Goal: Information Seeking & Learning: Stay updated

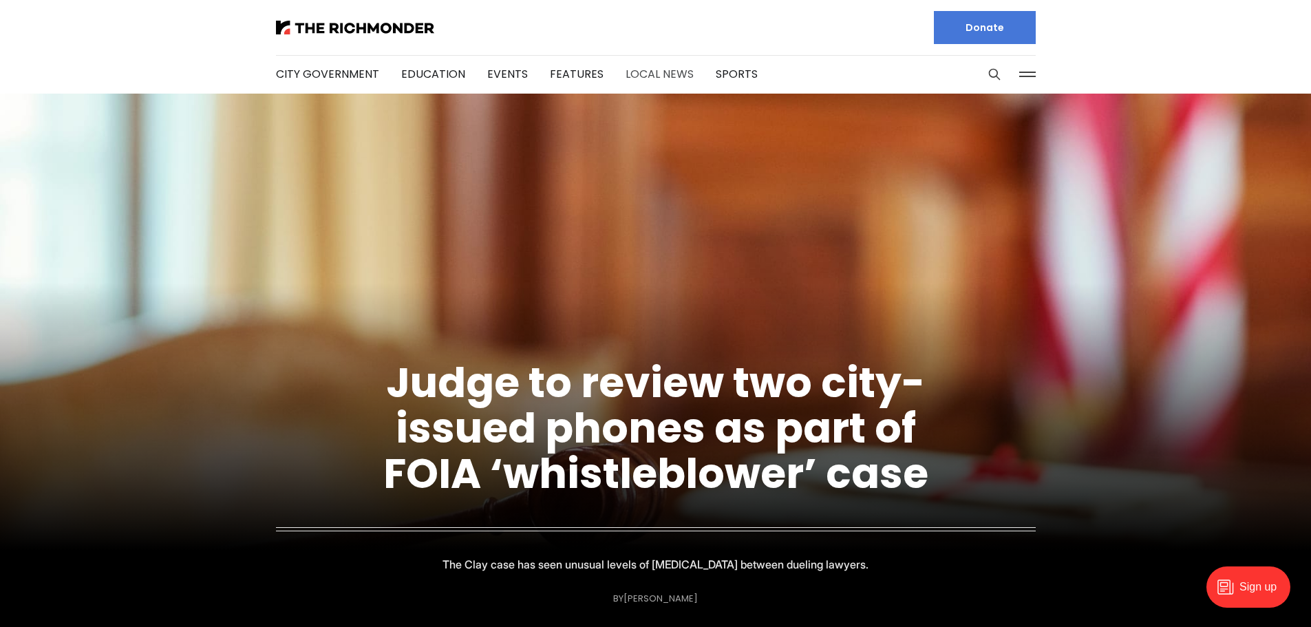
click at [652, 77] on link "Local News" at bounding box center [659, 74] width 68 height 16
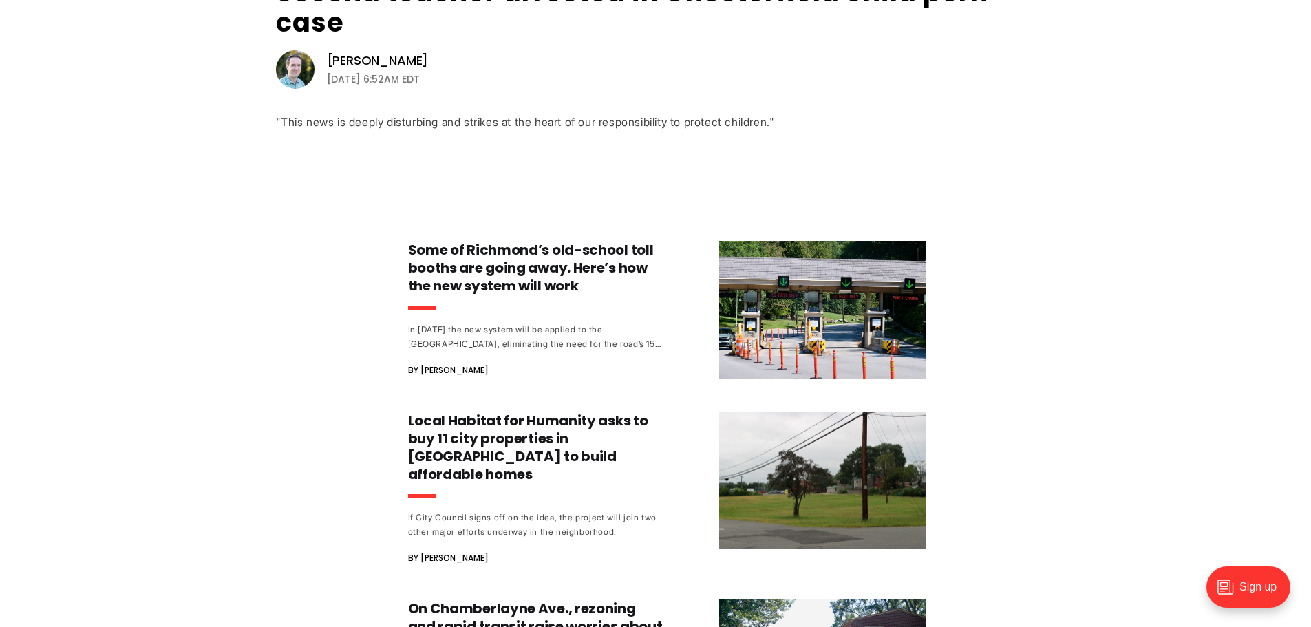
scroll to position [550, 0]
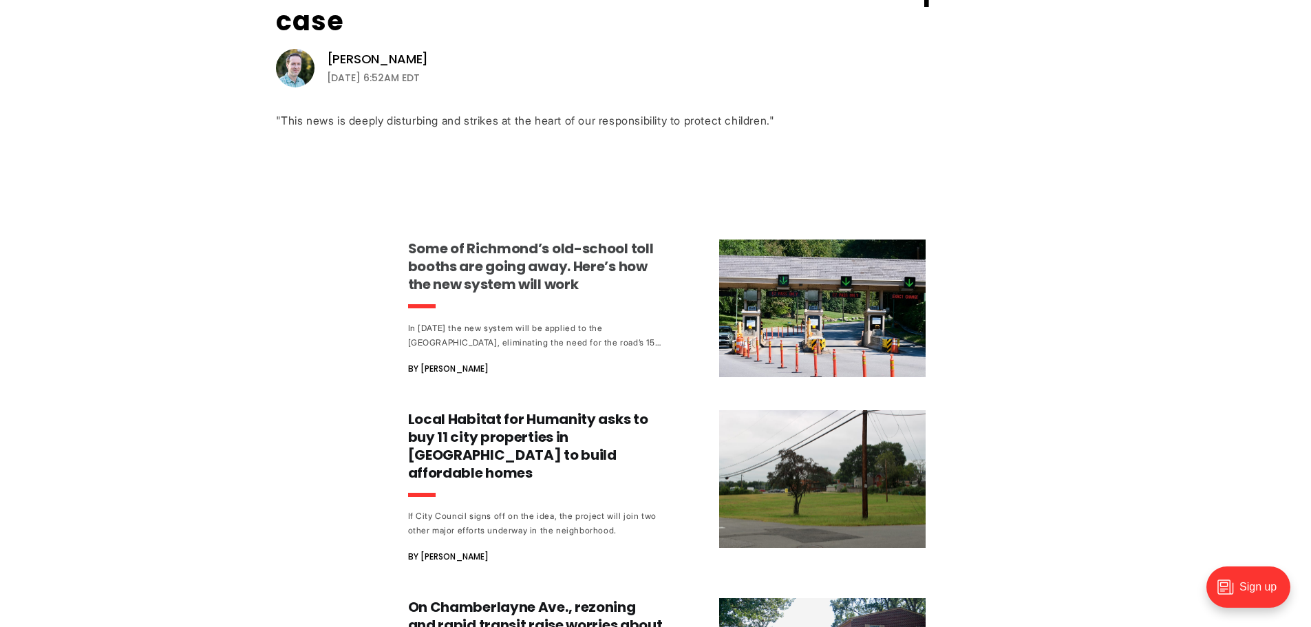
click at [543, 258] on h3 "Some of Richmond’s old-school toll booths are going away. Here’s how the new sy…" at bounding box center [536, 266] width 256 height 54
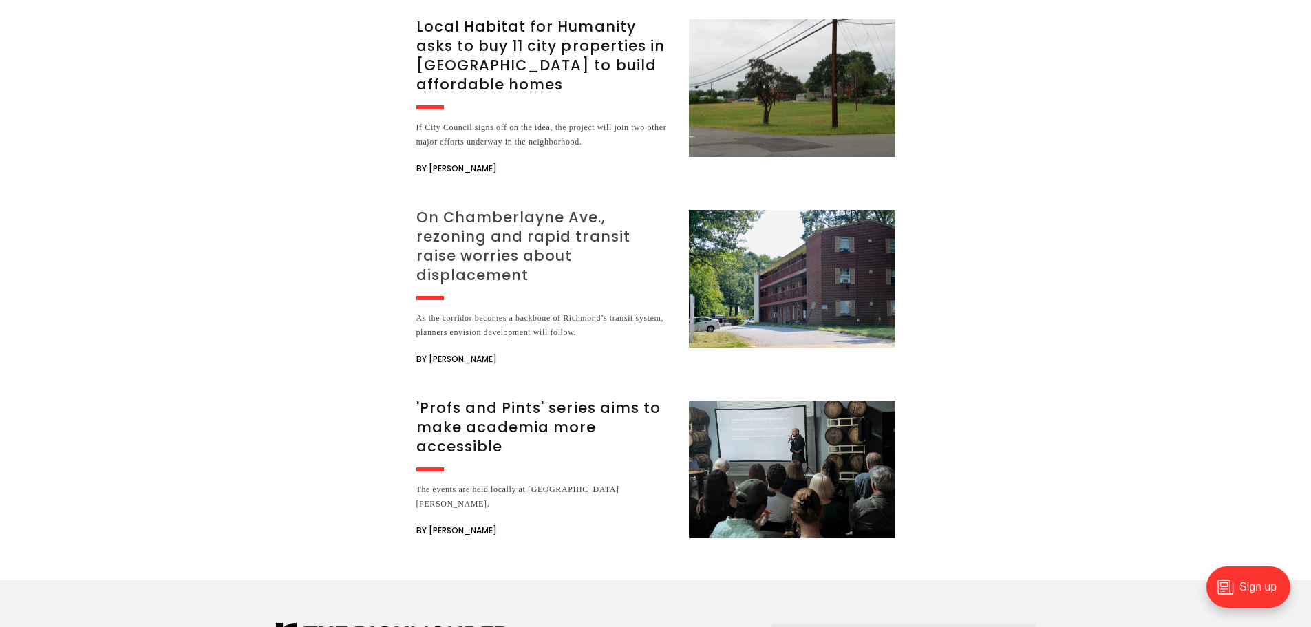
scroll to position [3303, 0]
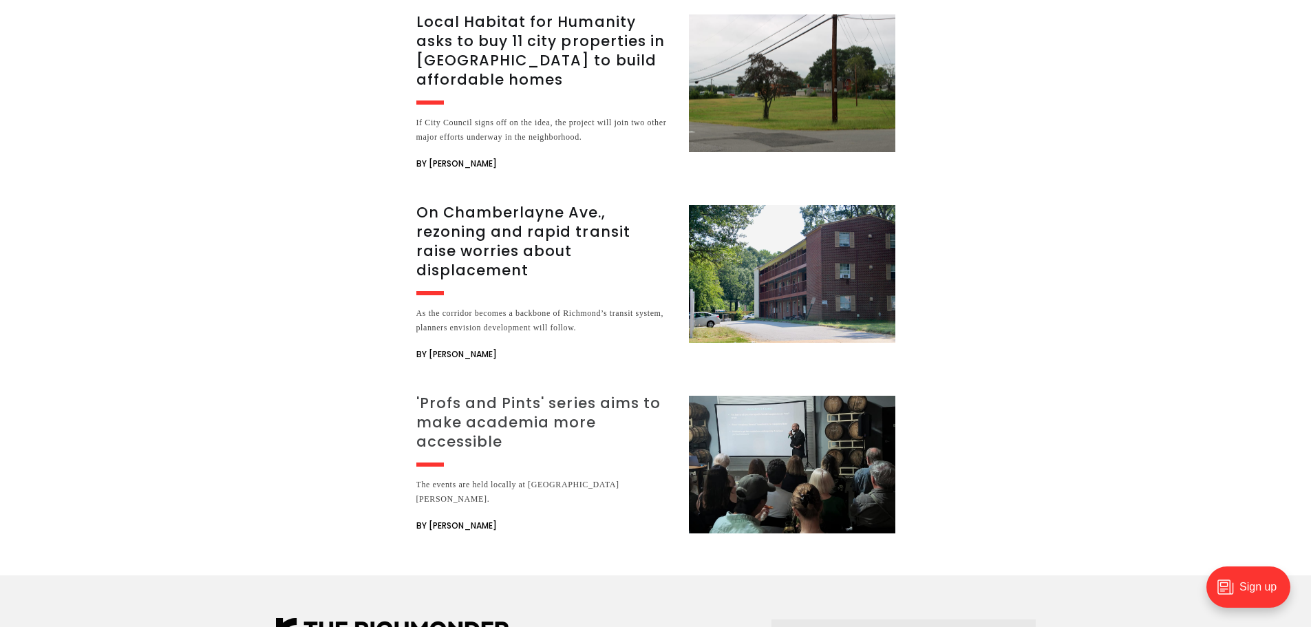
click at [512, 394] on h3 "'Profs and Pints' series aims to make academia more accessible" at bounding box center [544, 423] width 256 height 58
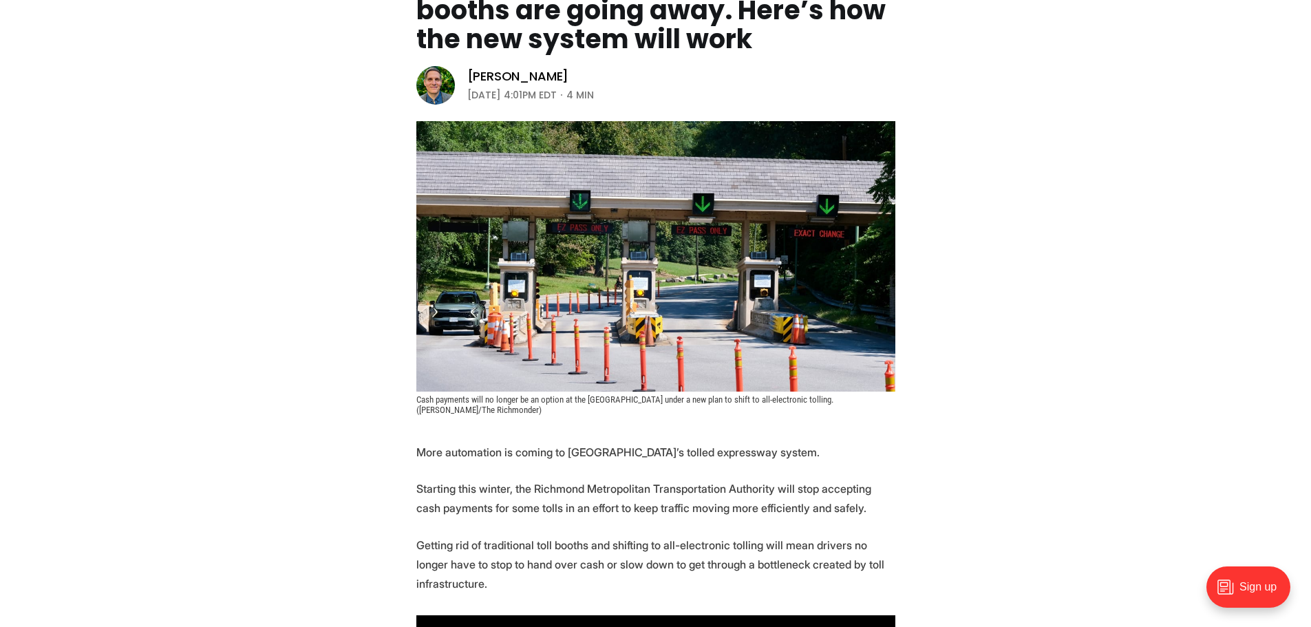
scroll to position [0, 0]
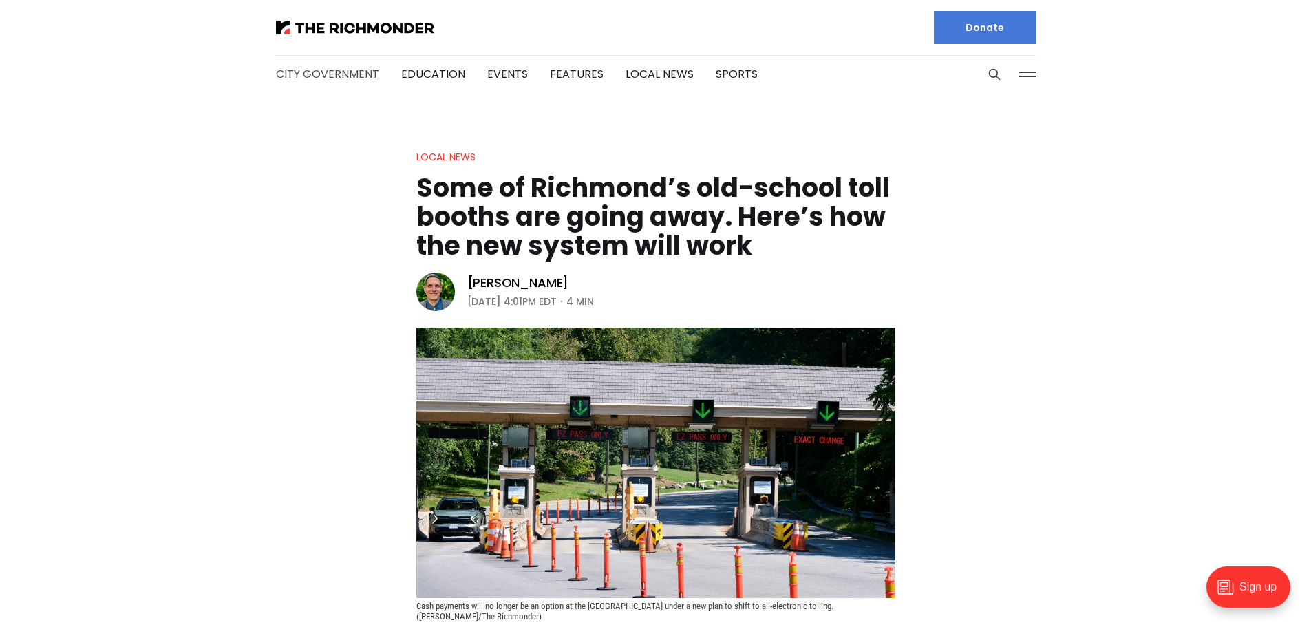
click at [348, 74] on link "City Government" at bounding box center [327, 74] width 103 height 16
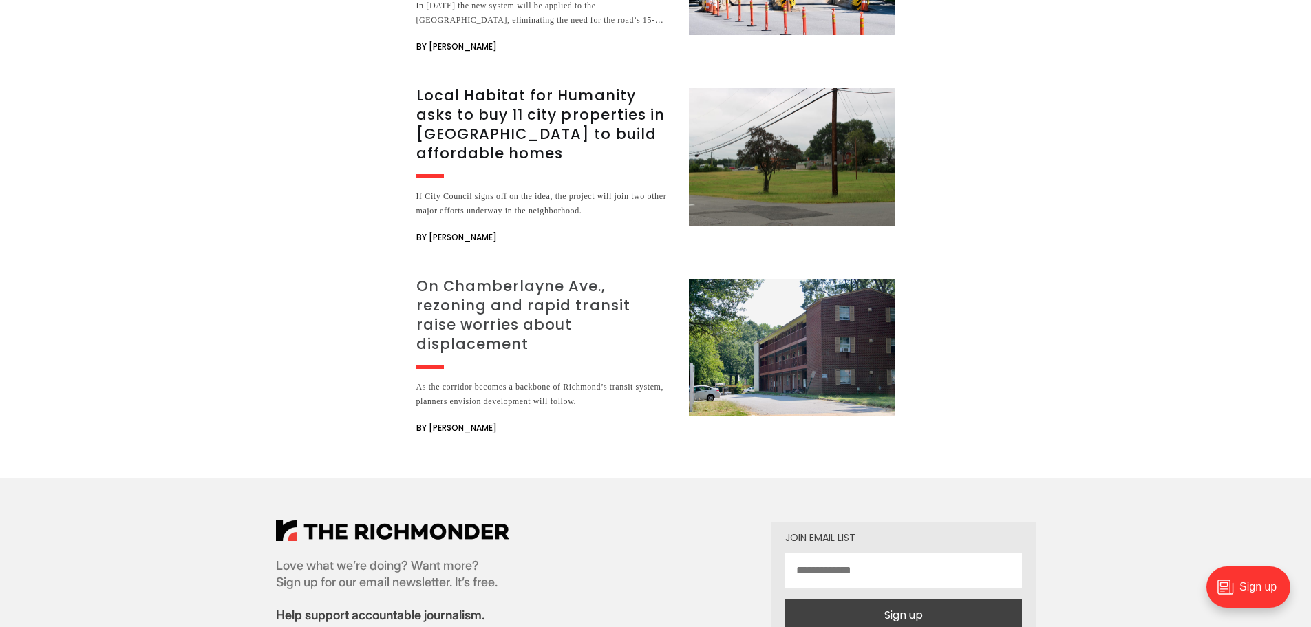
scroll to position [3028, 0]
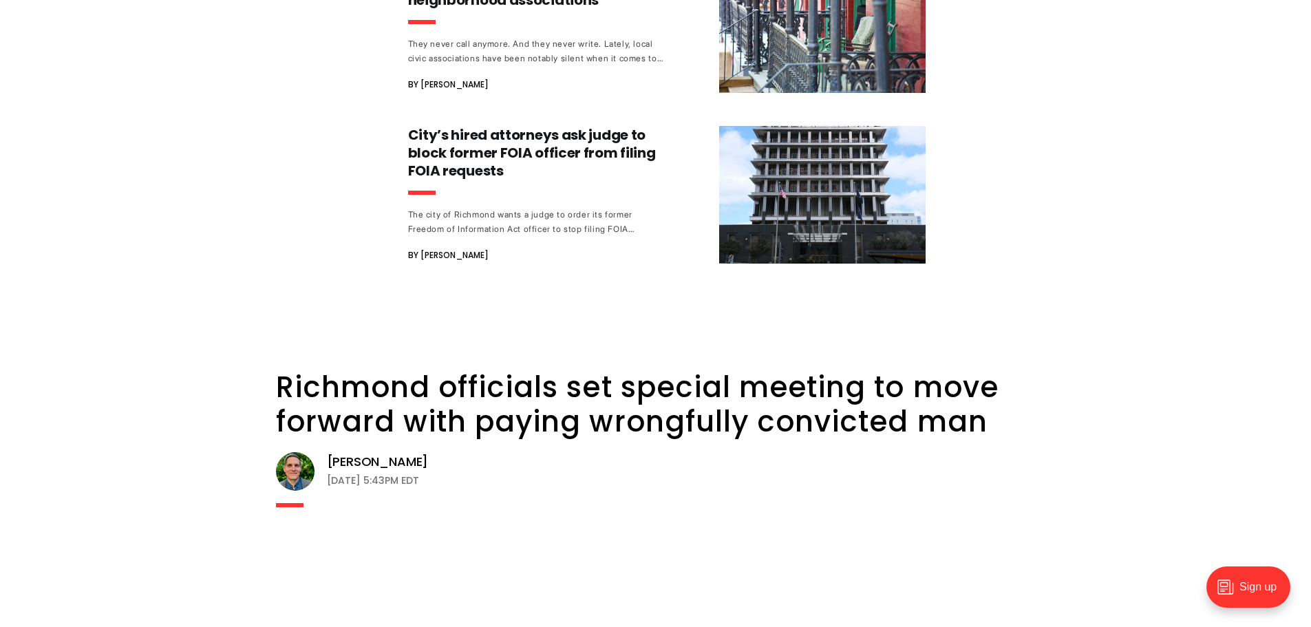
scroll to position [1514, 0]
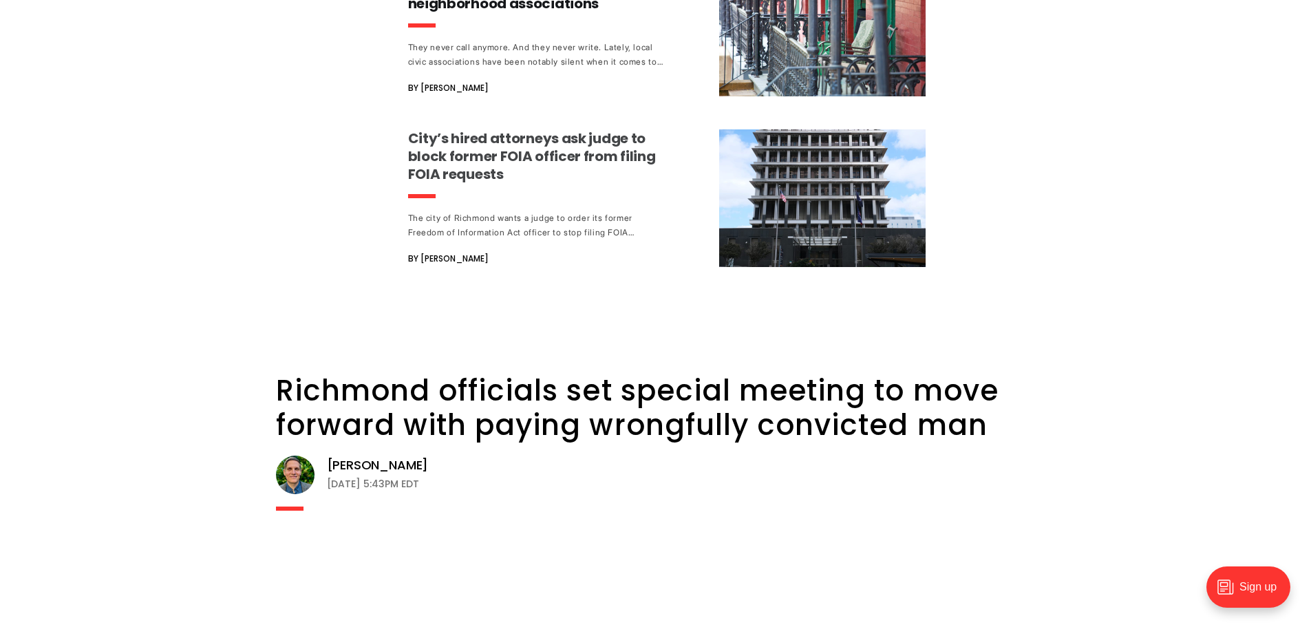
click at [473, 224] on div "The city of Richmond wants a judge to order its former Freedom of Information A…" at bounding box center [536, 225] width 256 height 29
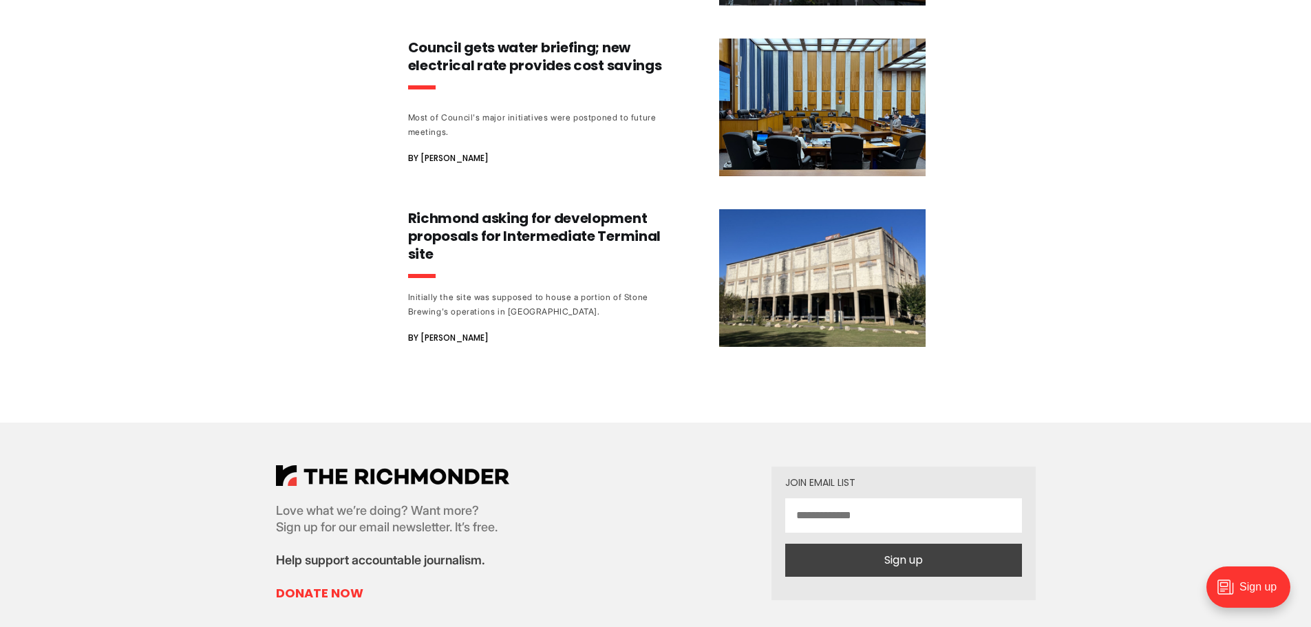
scroll to position [5780, 0]
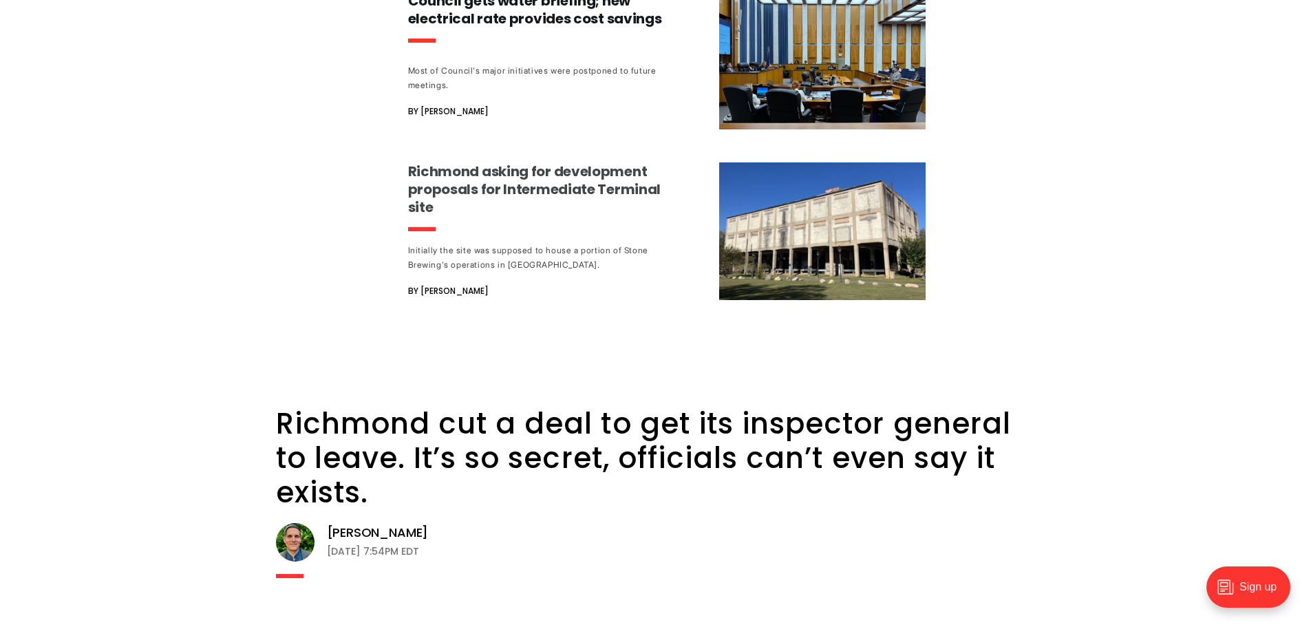
click at [504, 164] on h3 "Richmond asking for development proposals for Intermediate Terminal site" at bounding box center [536, 189] width 256 height 54
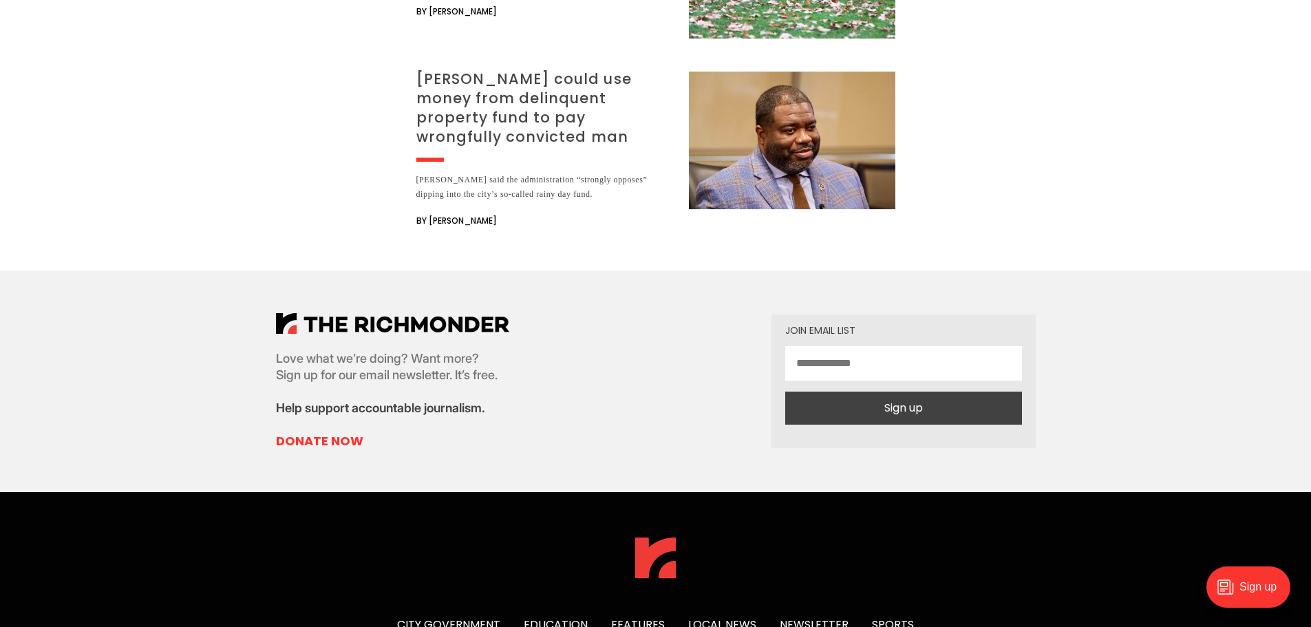
scroll to position [3165, 0]
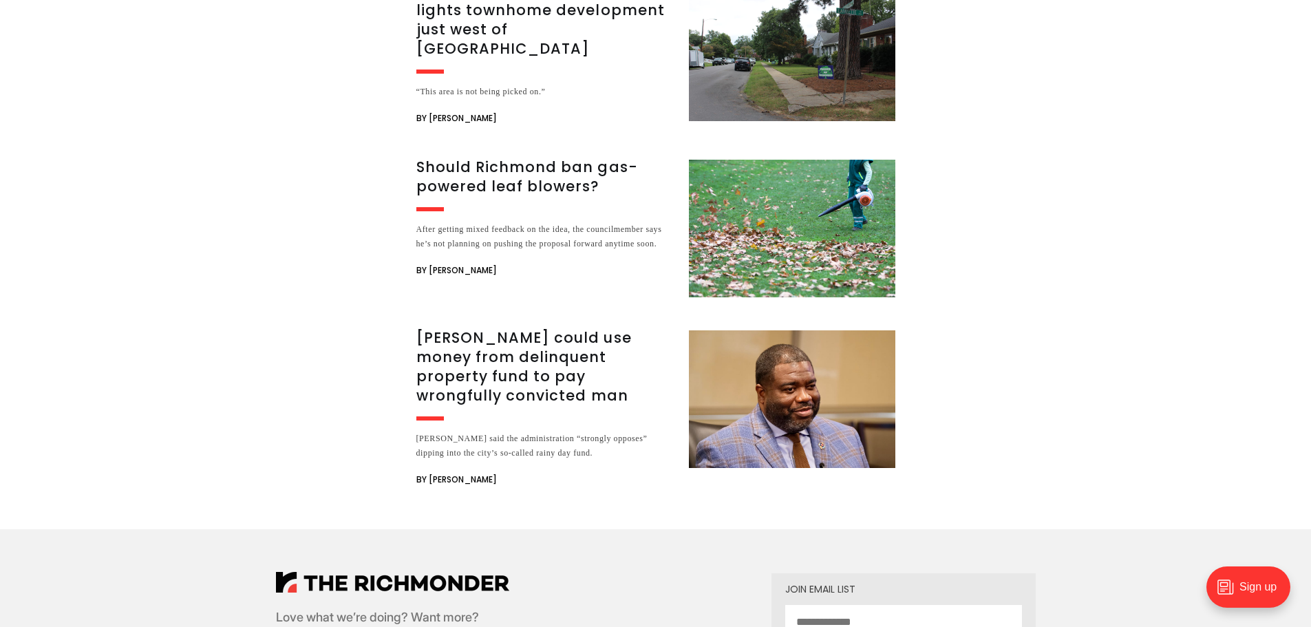
scroll to position [2477, 0]
